Goal: Transaction & Acquisition: Purchase product/service

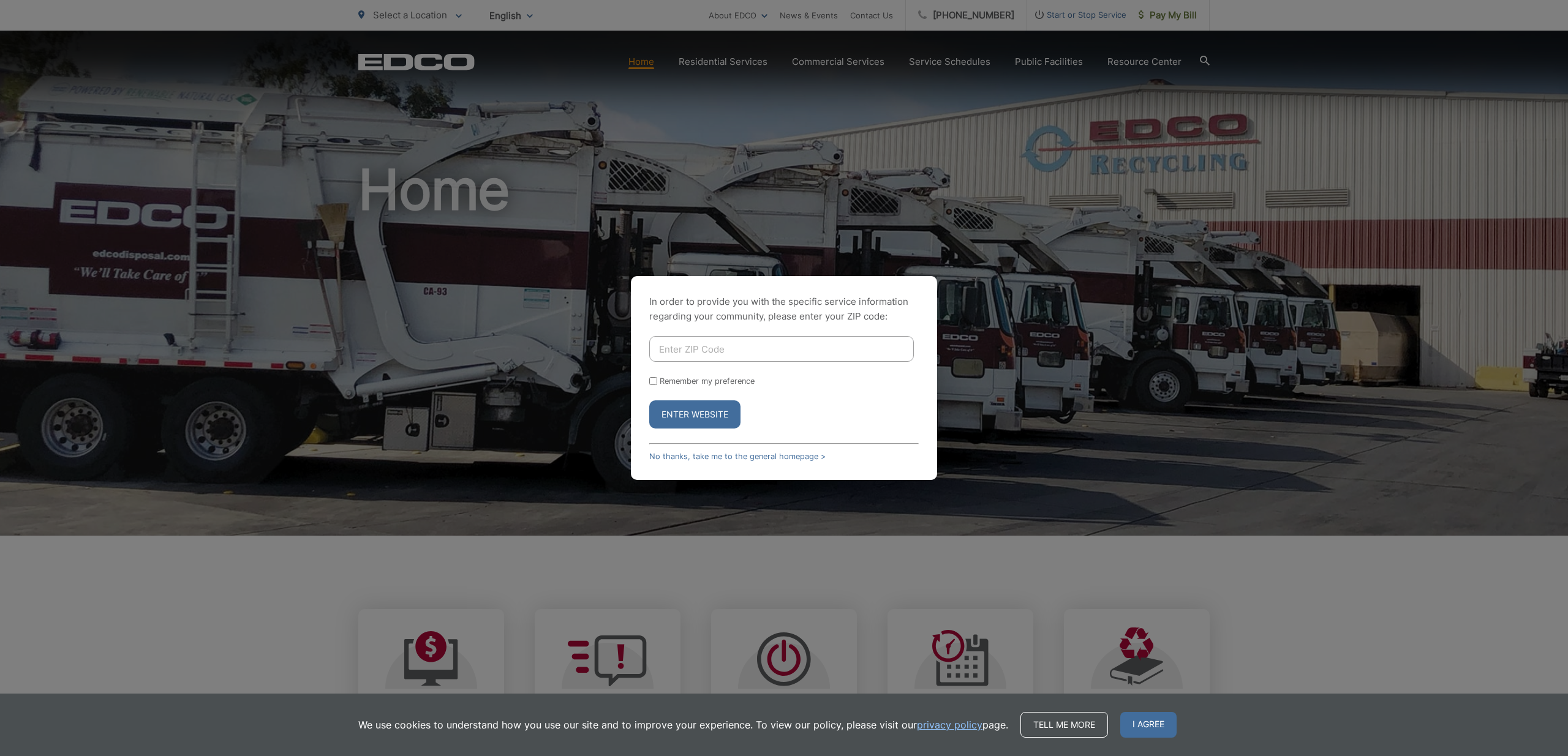
click at [766, 348] on input "Enter ZIP Code" at bounding box center [781, 349] width 264 height 26
type input "90275"
drag, startPoint x: 653, startPoint y: 384, endPoint x: 660, endPoint y: 391, distance: 9.9
click at [654, 384] on input "Remember my preference" at bounding box center [652, 380] width 8 height 8
checkbox input "true"
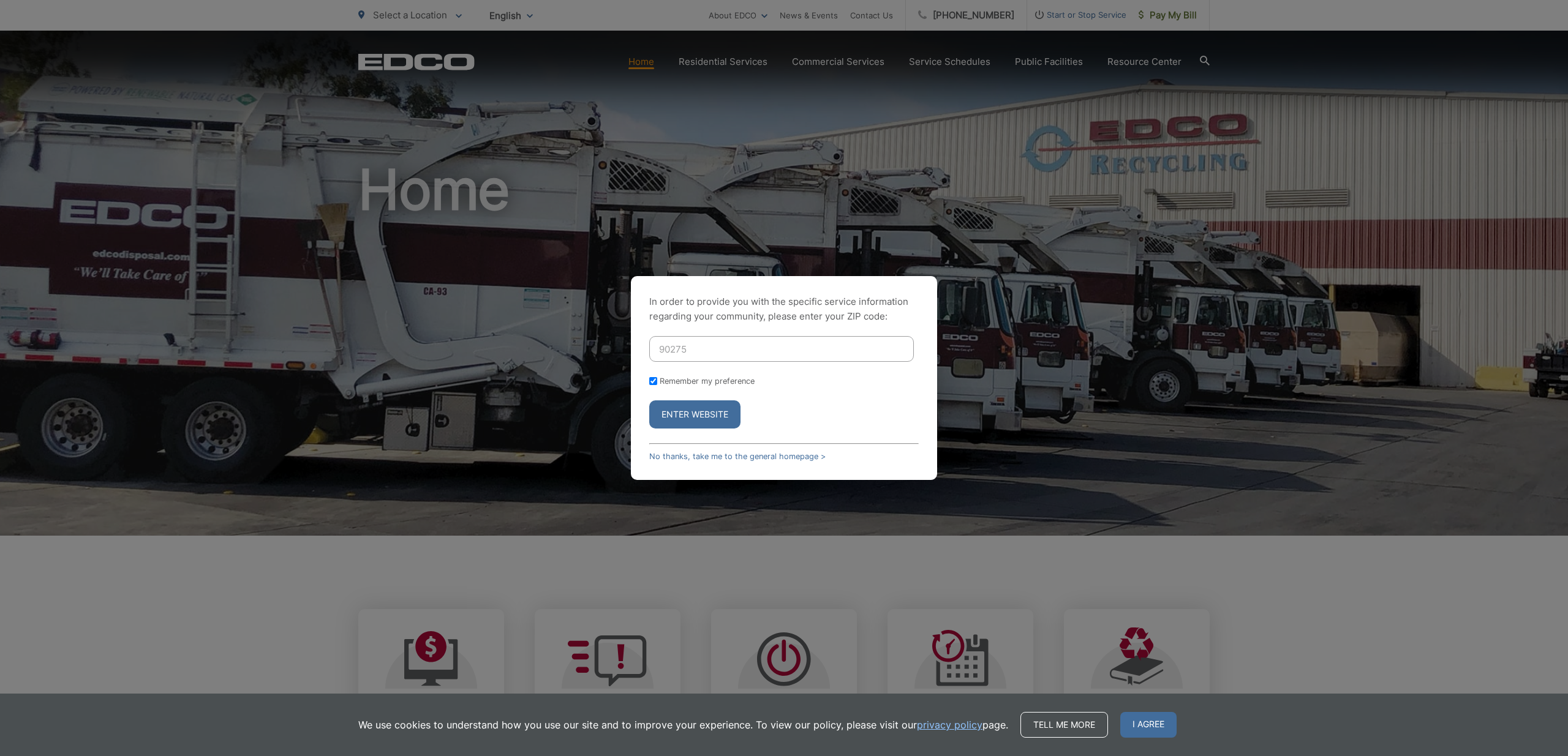
click at [704, 417] on button "Enter Website" at bounding box center [694, 414] width 91 height 28
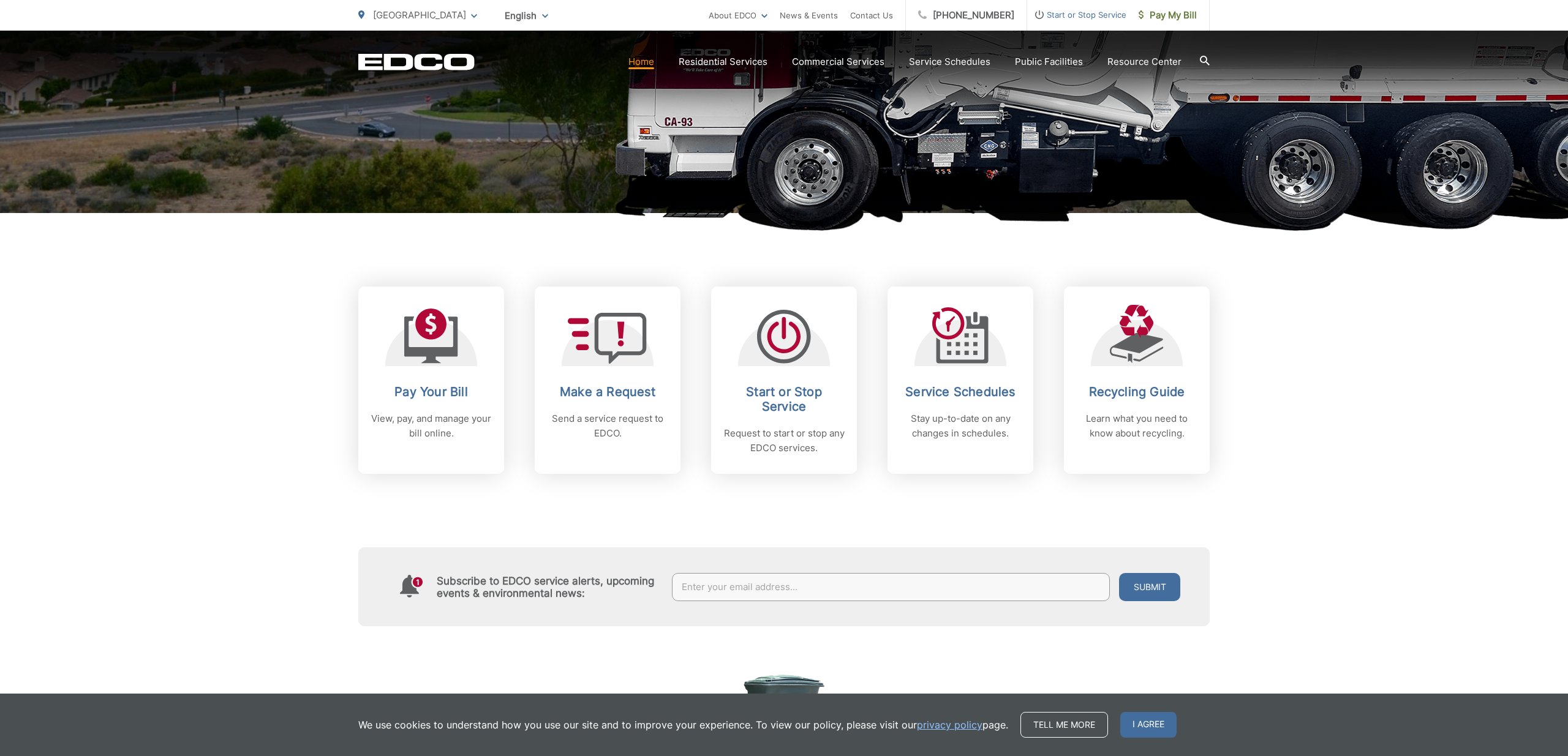
scroll to position [366, 0]
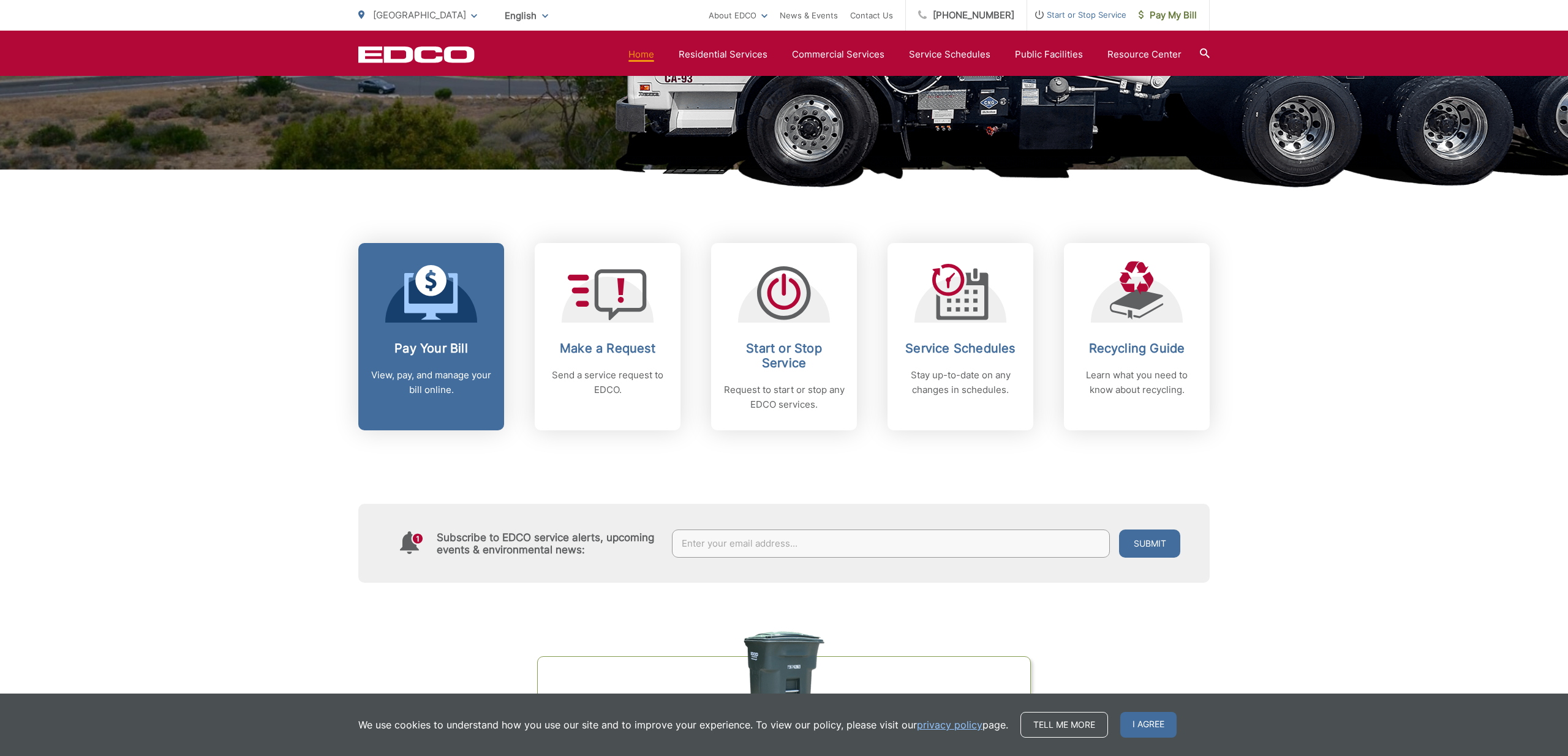
click at [432, 302] on icon at bounding box center [431, 292] width 54 height 55
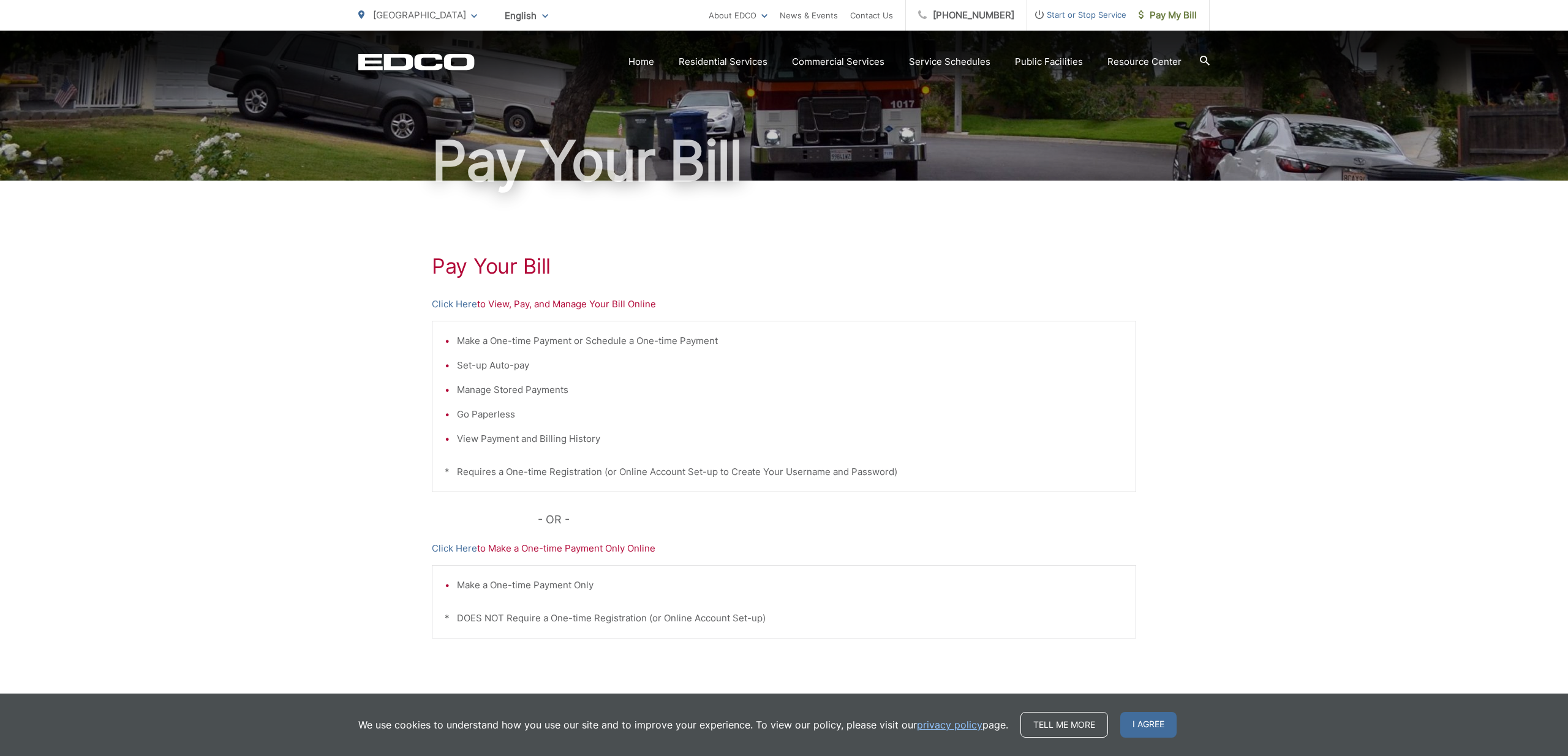
scroll to position [114, 0]
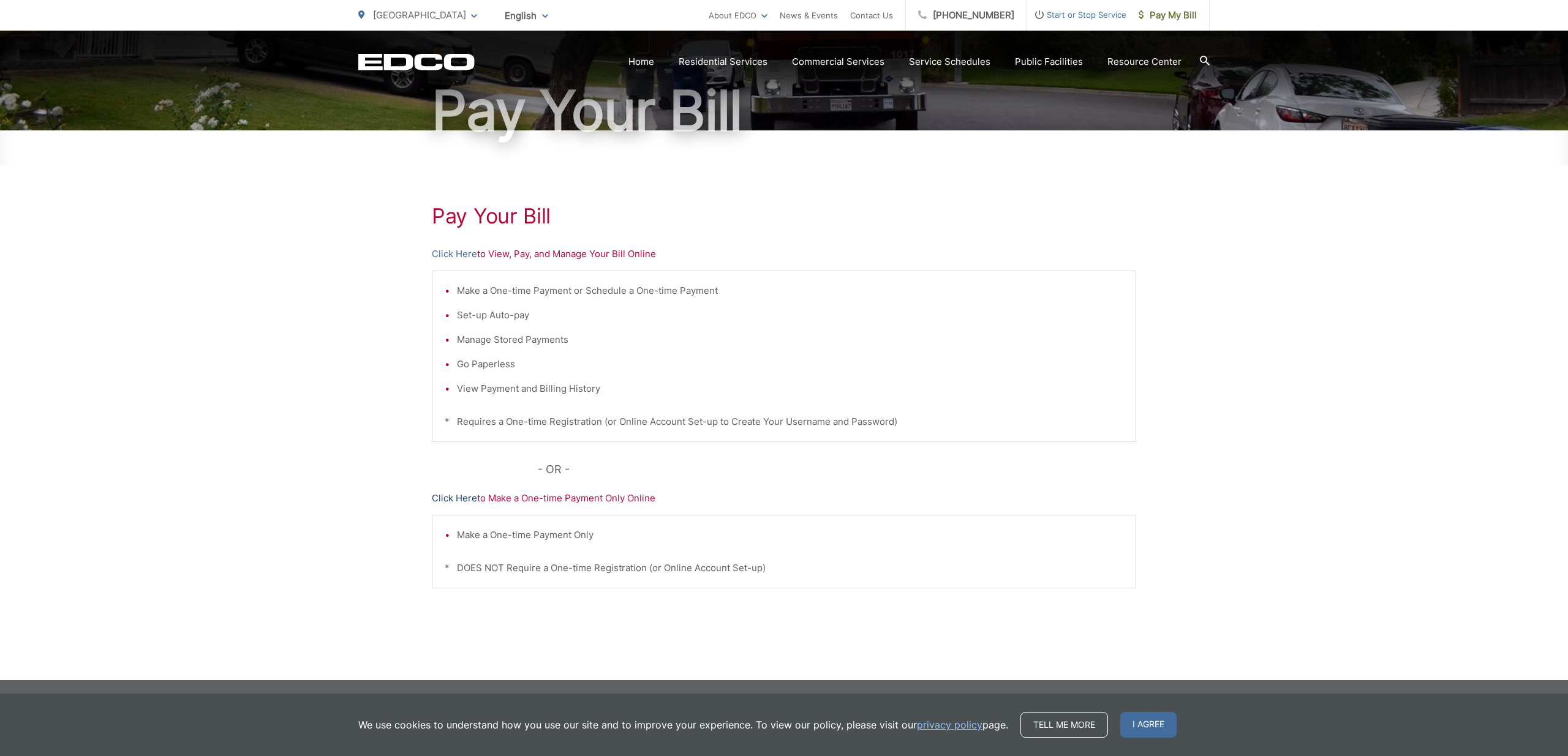
click at [453, 500] on link "Click Here" at bounding box center [454, 498] width 46 height 15
